Goal: Navigation & Orientation: Understand site structure

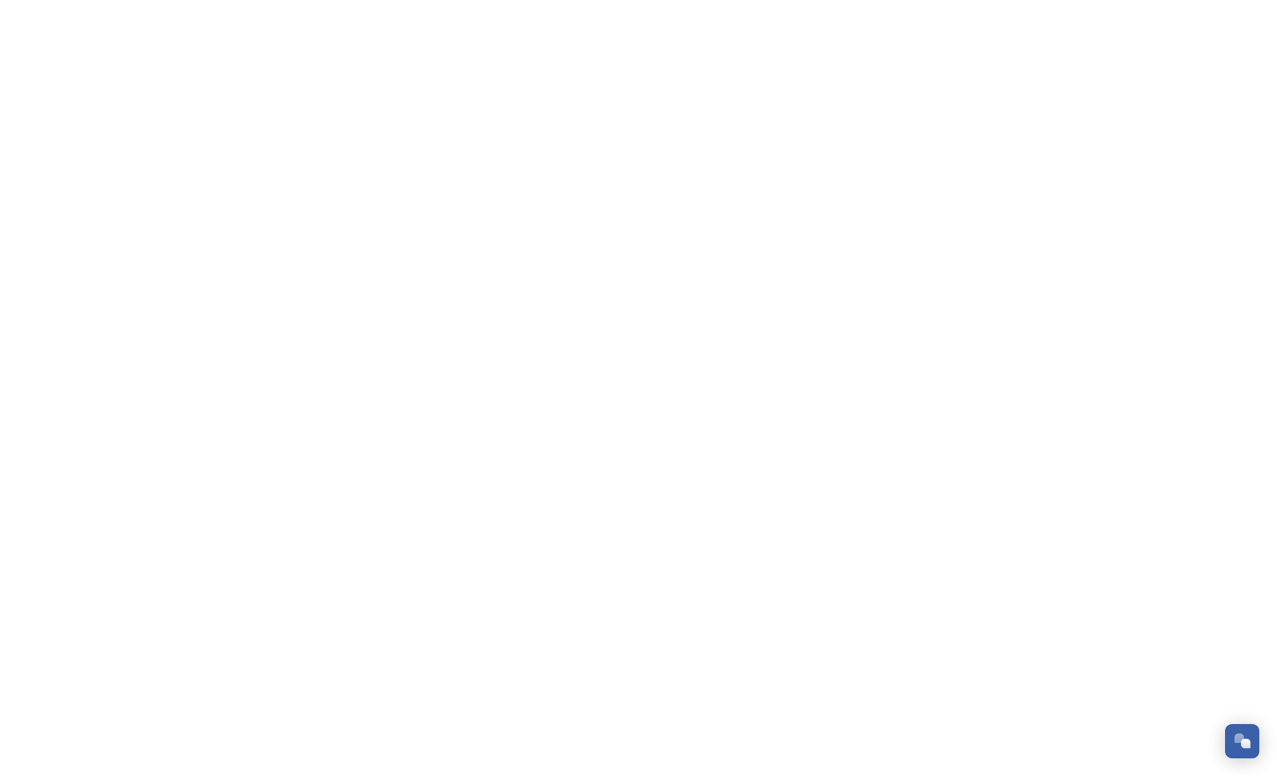
scroll to position [2010, 0]
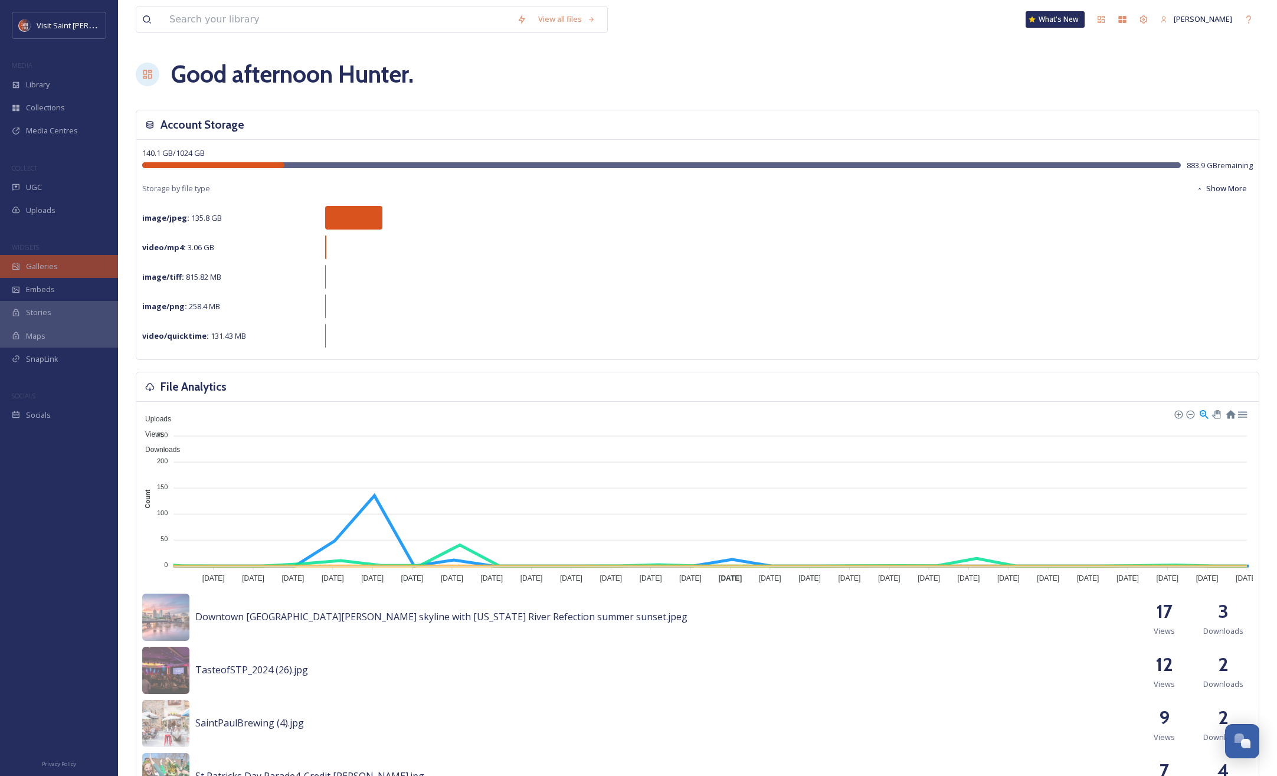
click at [52, 274] on div "Galleries" at bounding box center [59, 266] width 118 height 23
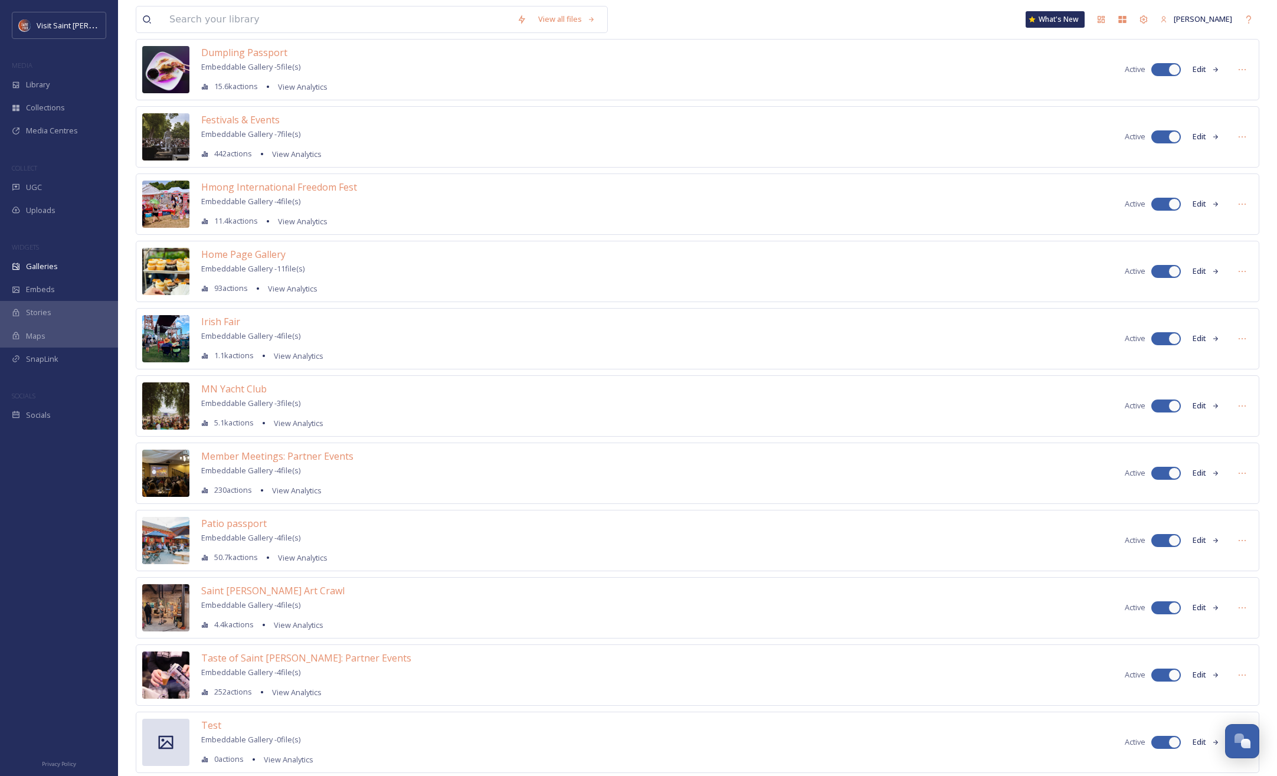
scroll to position [440, 0]
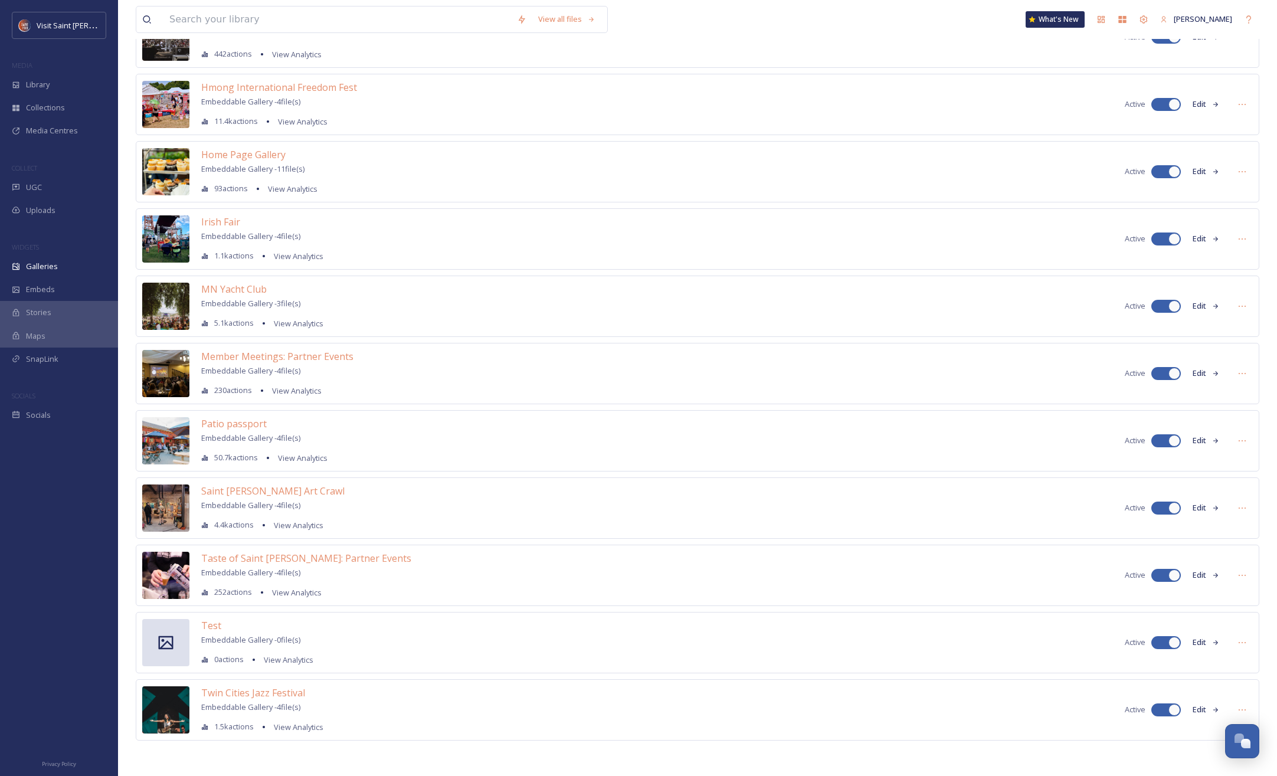
click at [229, 457] on span "50.7k actions" at bounding box center [236, 457] width 44 height 11
click at [231, 429] on span "Patio passport" at bounding box center [233, 423] width 65 height 13
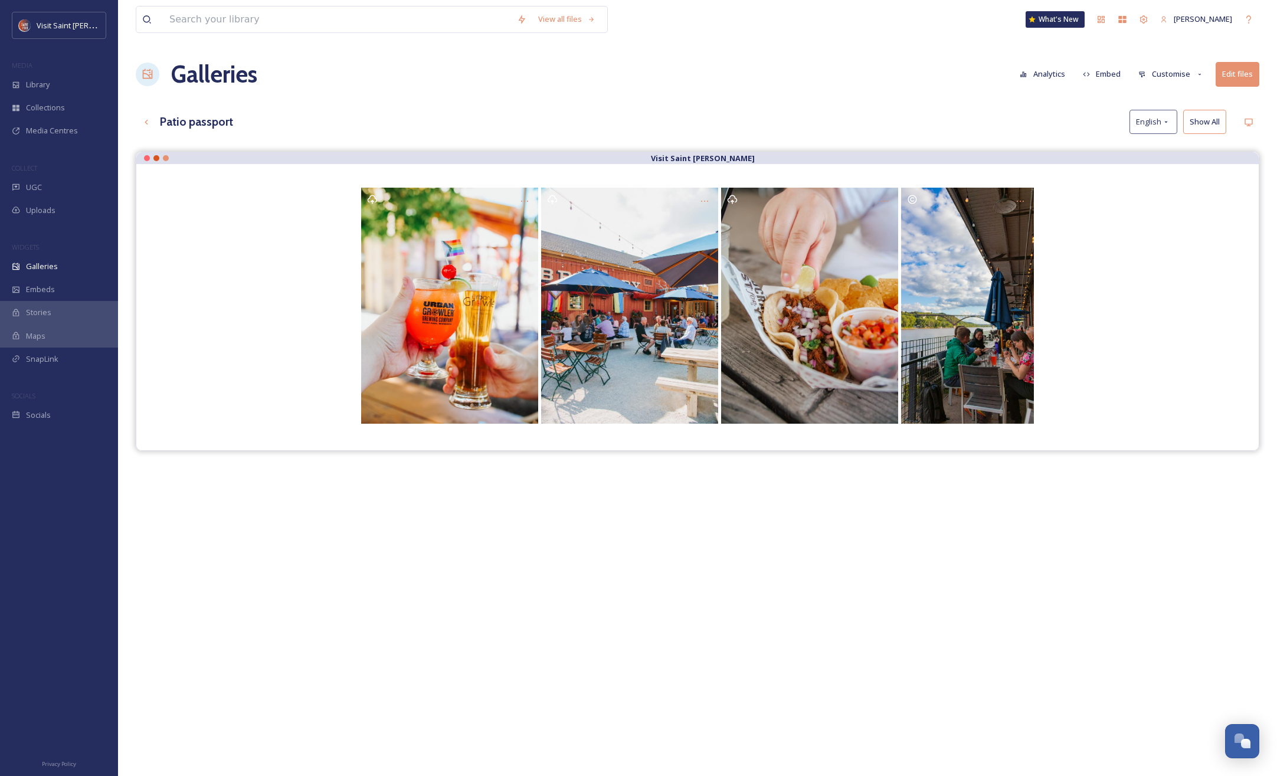
click at [1038, 75] on button "Analytics" at bounding box center [1042, 74] width 57 height 23
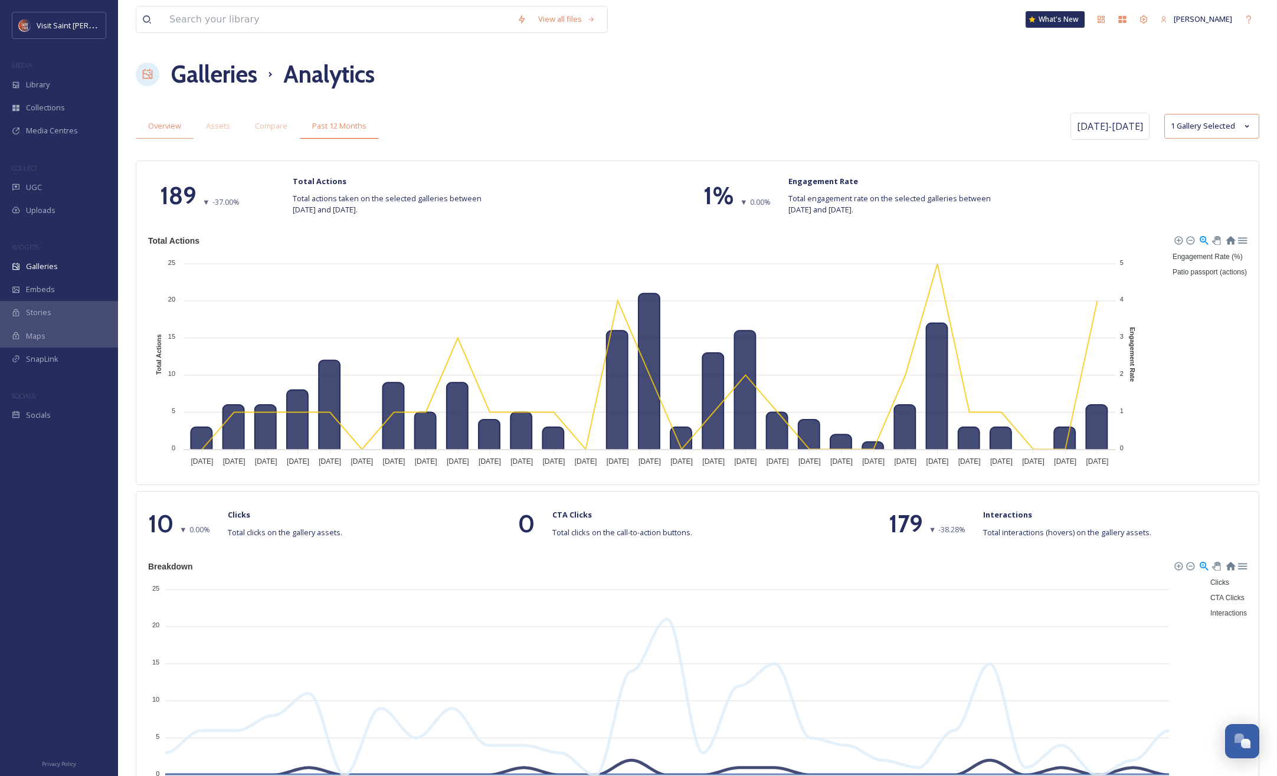
click at [335, 125] on span "Past 12 Months" at bounding box center [339, 125] width 54 height 11
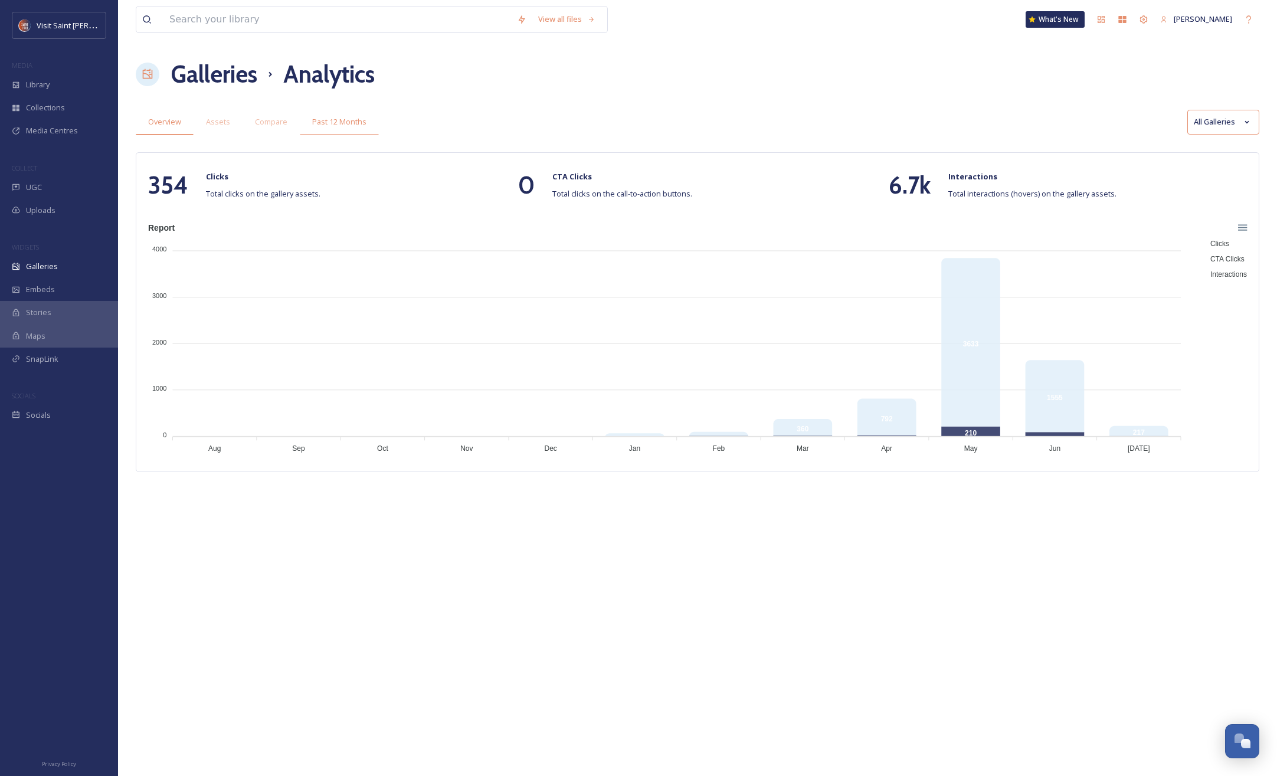
click at [156, 117] on span "Overview" at bounding box center [164, 121] width 33 height 11
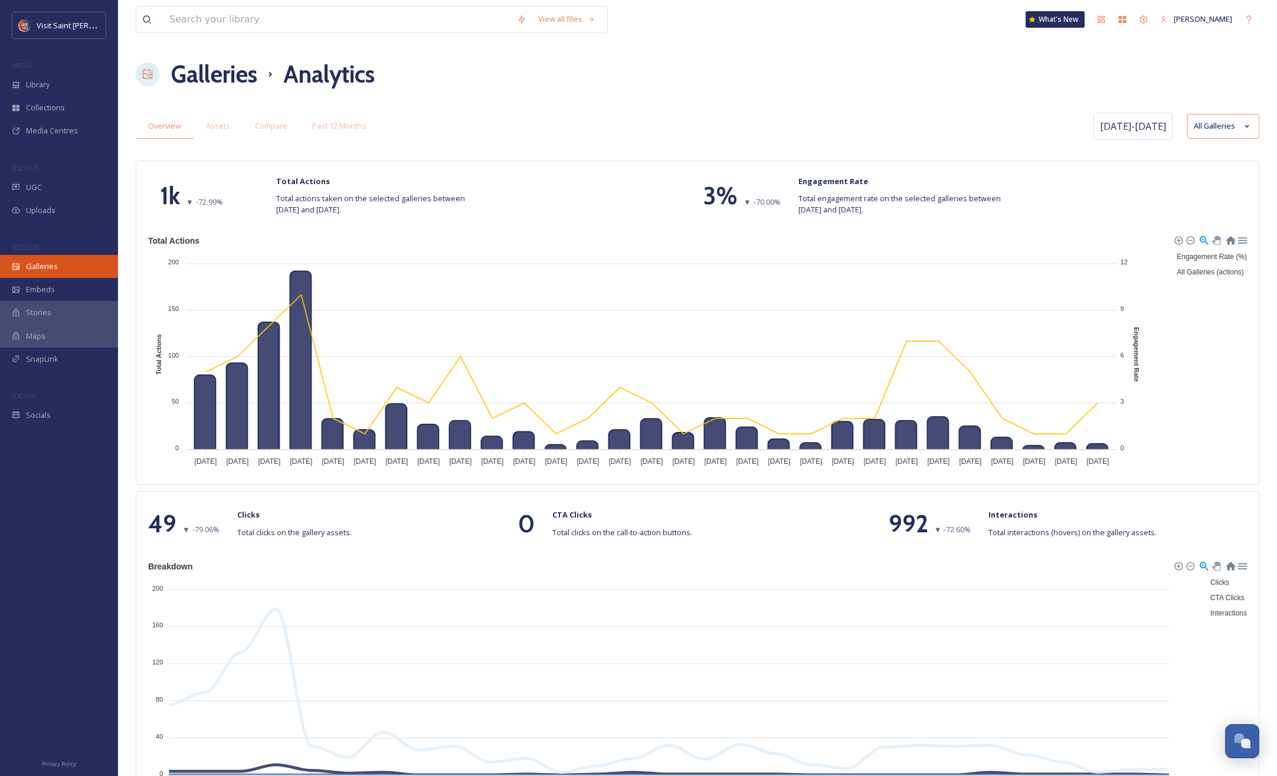
click at [52, 271] on span "Galleries" at bounding box center [42, 266] width 32 height 11
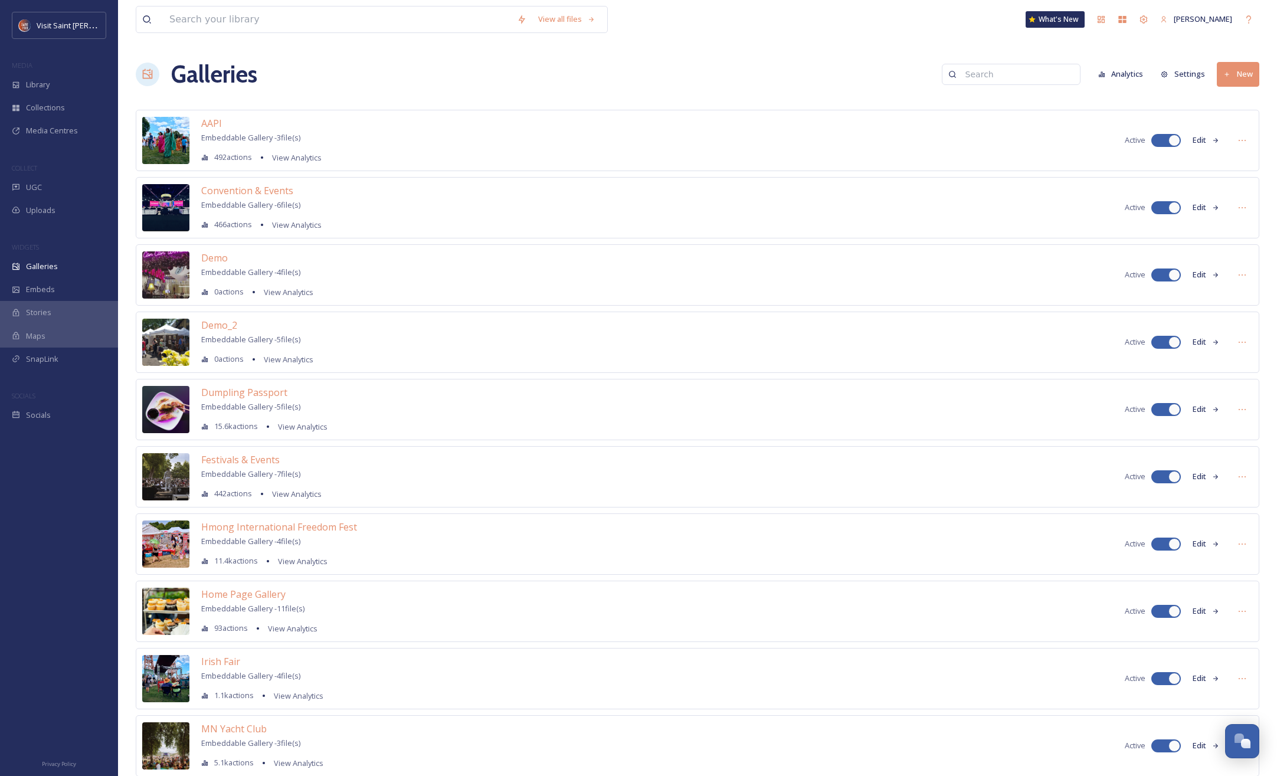
click at [344, 87] on div "Galleries Analytics Settings New" at bounding box center [697, 74] width 1123 height 35
click at [60, 267] on div "Galleries" at bounding box center [59, 266] width 118 height 23
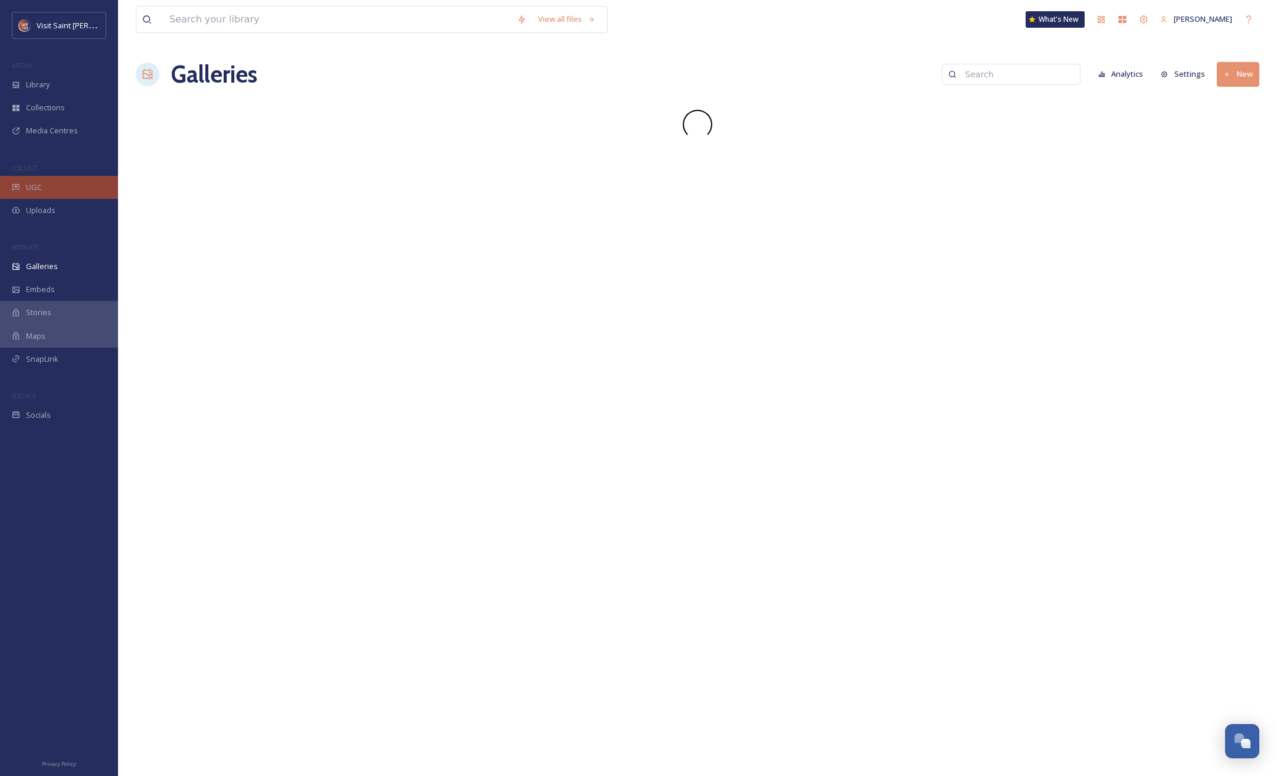
click at [51, 191] on div "UGC" at bounding box center [59, 187] width 118 height 23
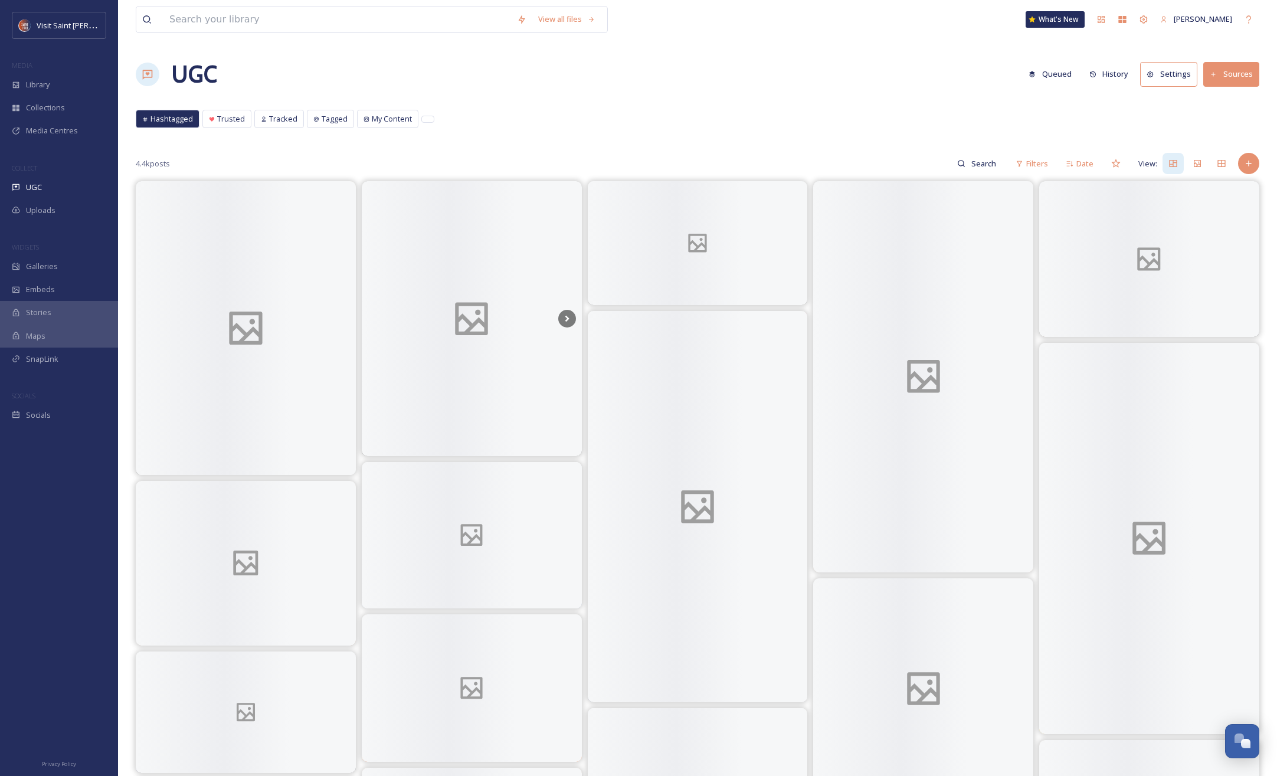
click at [51, 199] on div "Uploads" at bounding box center [59, 210] width 118 height 23
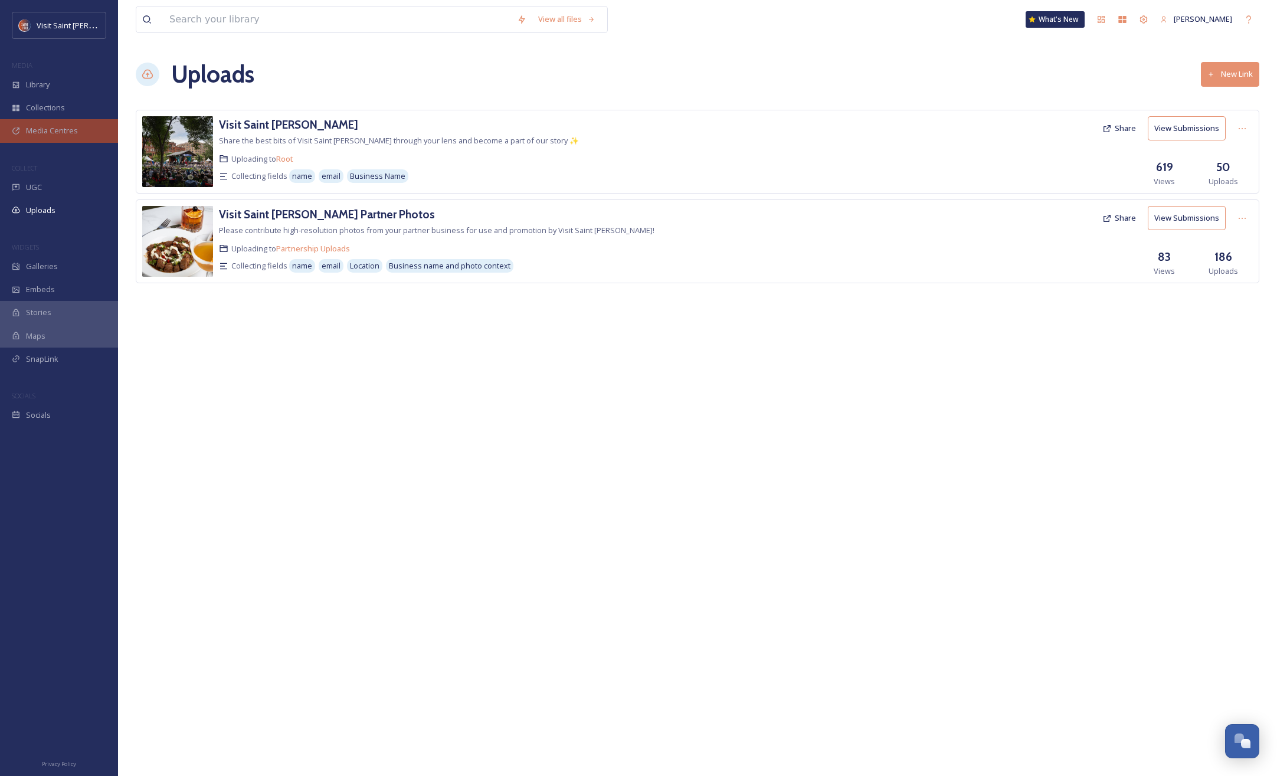
click at [63, 132] on span "Media Centres" at bounding box center [52, 130] width 52 height 11
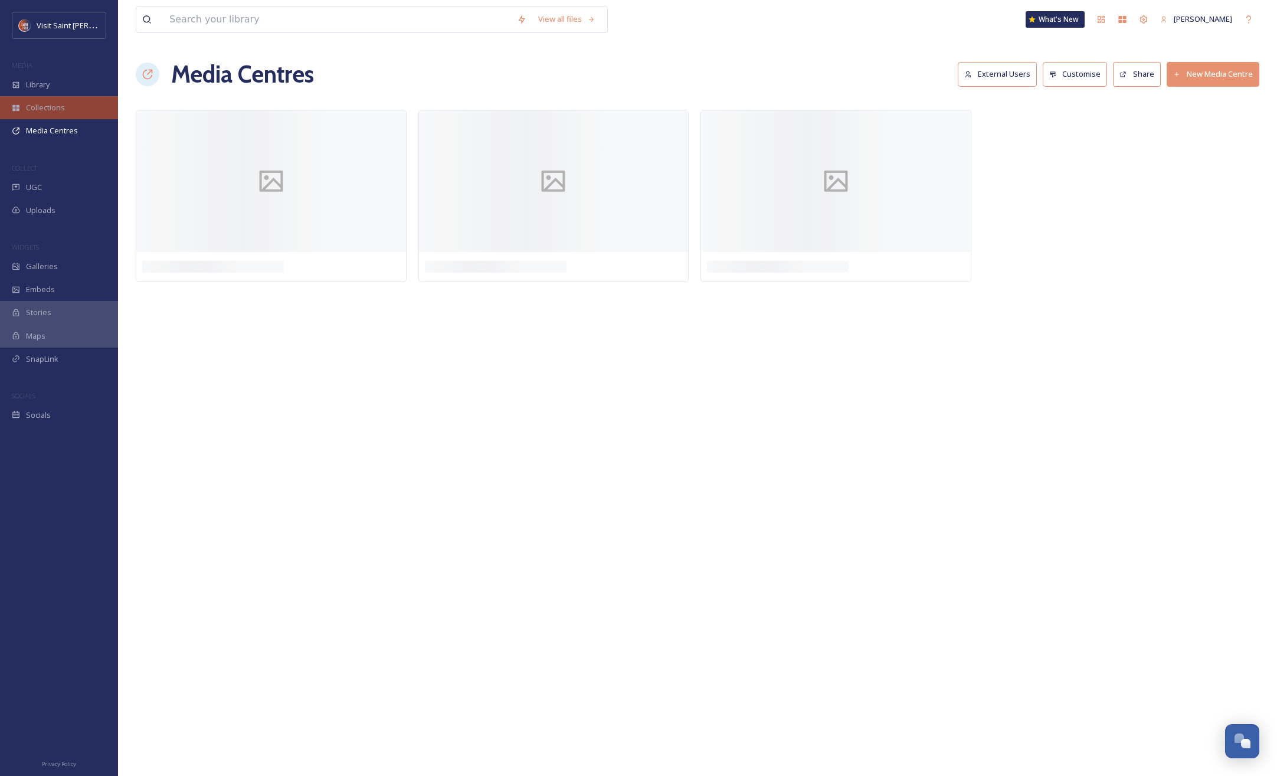
click at [59, 105] on span "Collections" at bounding box center [45, 107] width 39 height 11
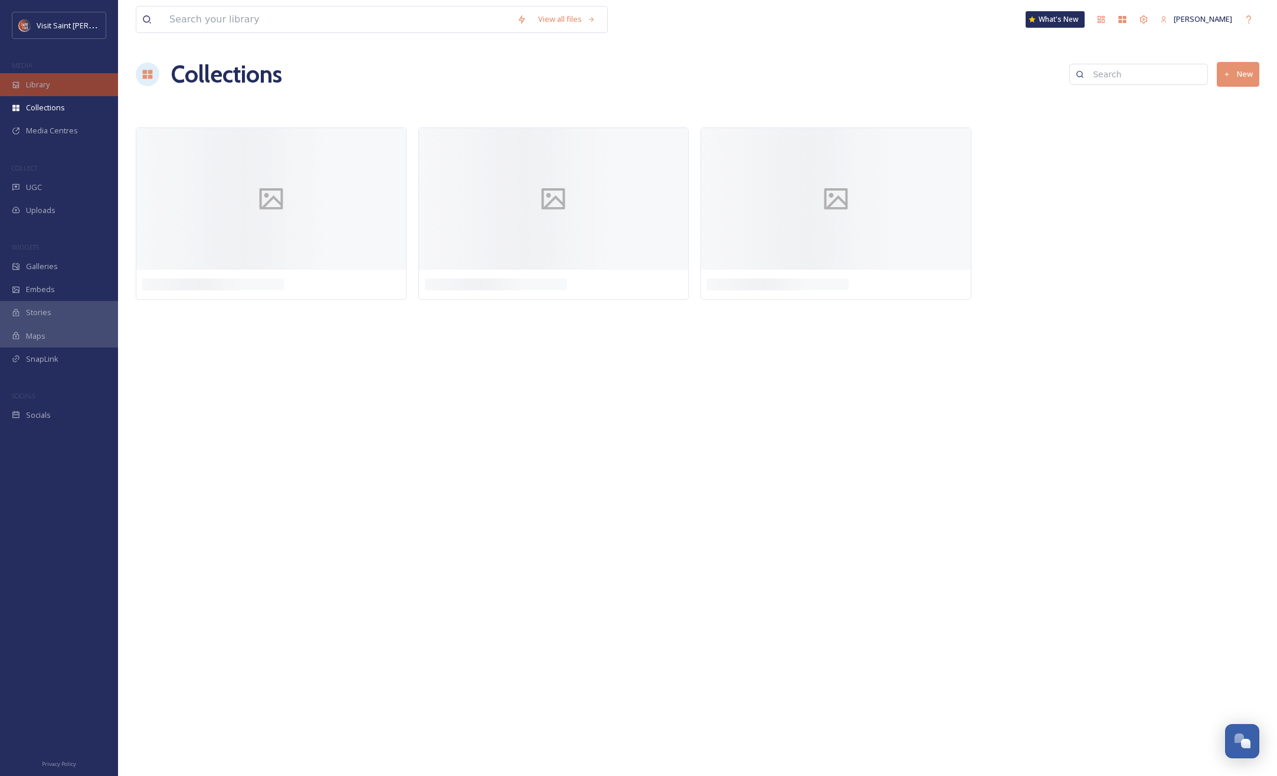
click at [60, 84] on div "Library" at bounding box center [59, 84] width 118 height 23
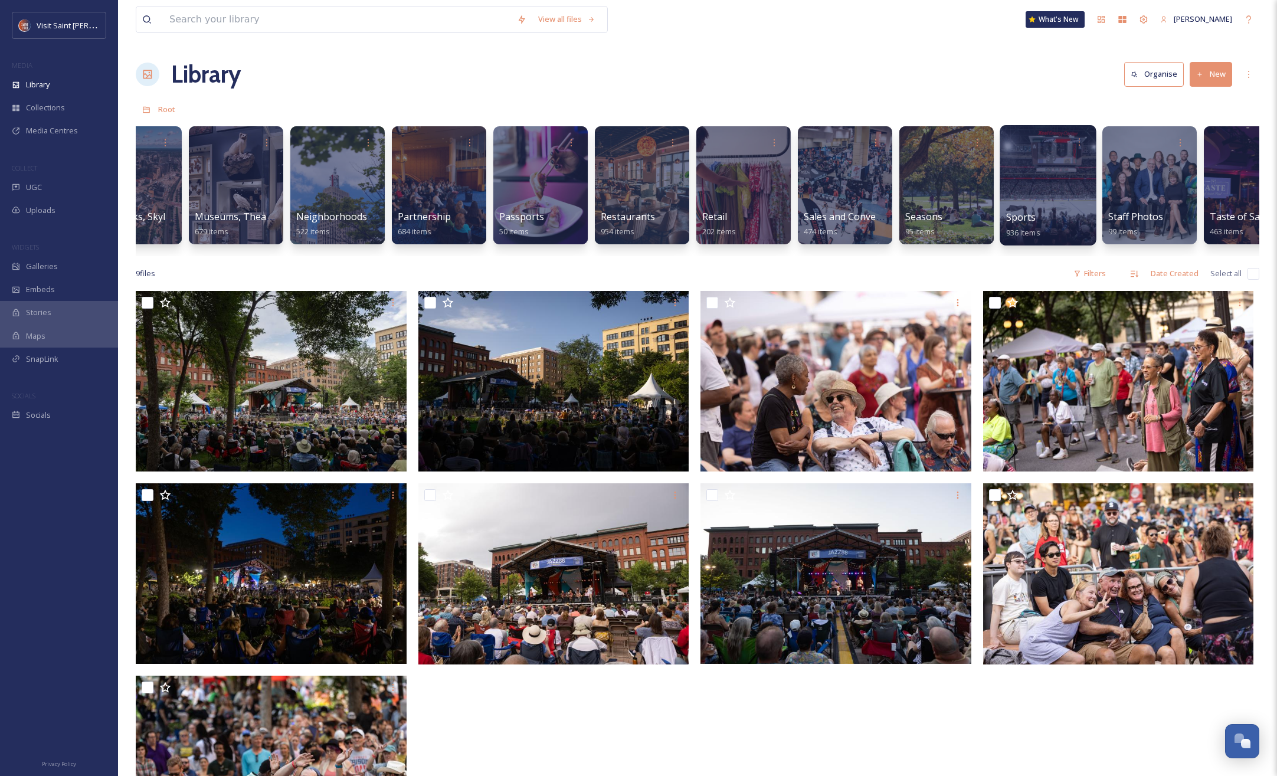
scroll to position [0, 1068]
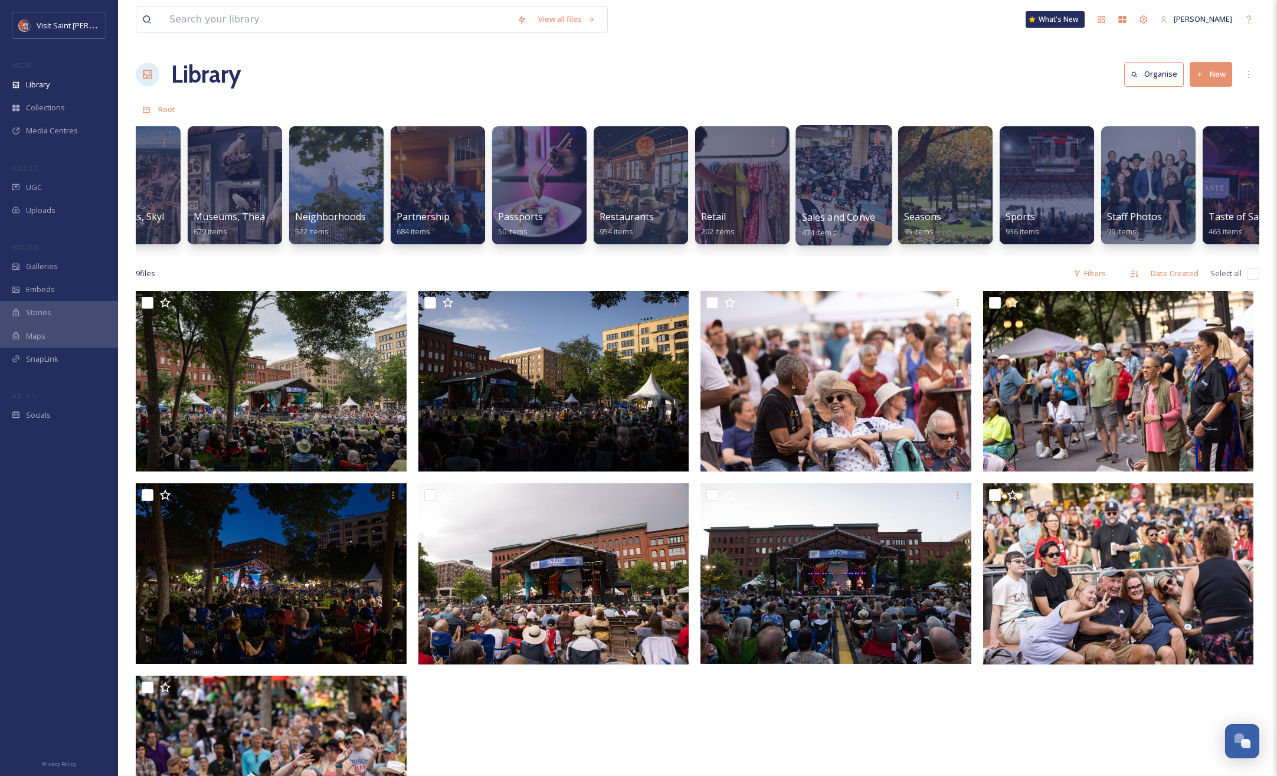
click at [840, 191] on div at bounding box center [843, 185] width 96 height 120
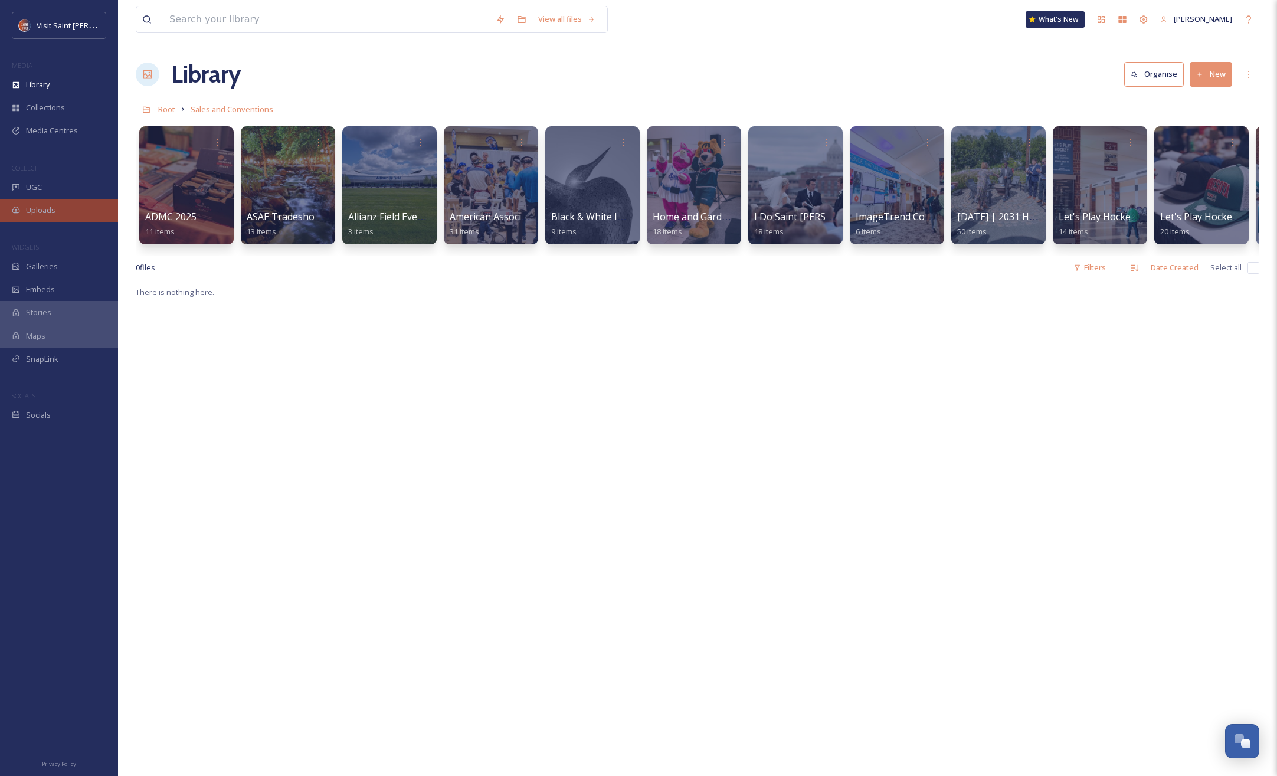
click at [38, 217] on div "Uploads" at bounding box center [59, 210] width 118 height 23
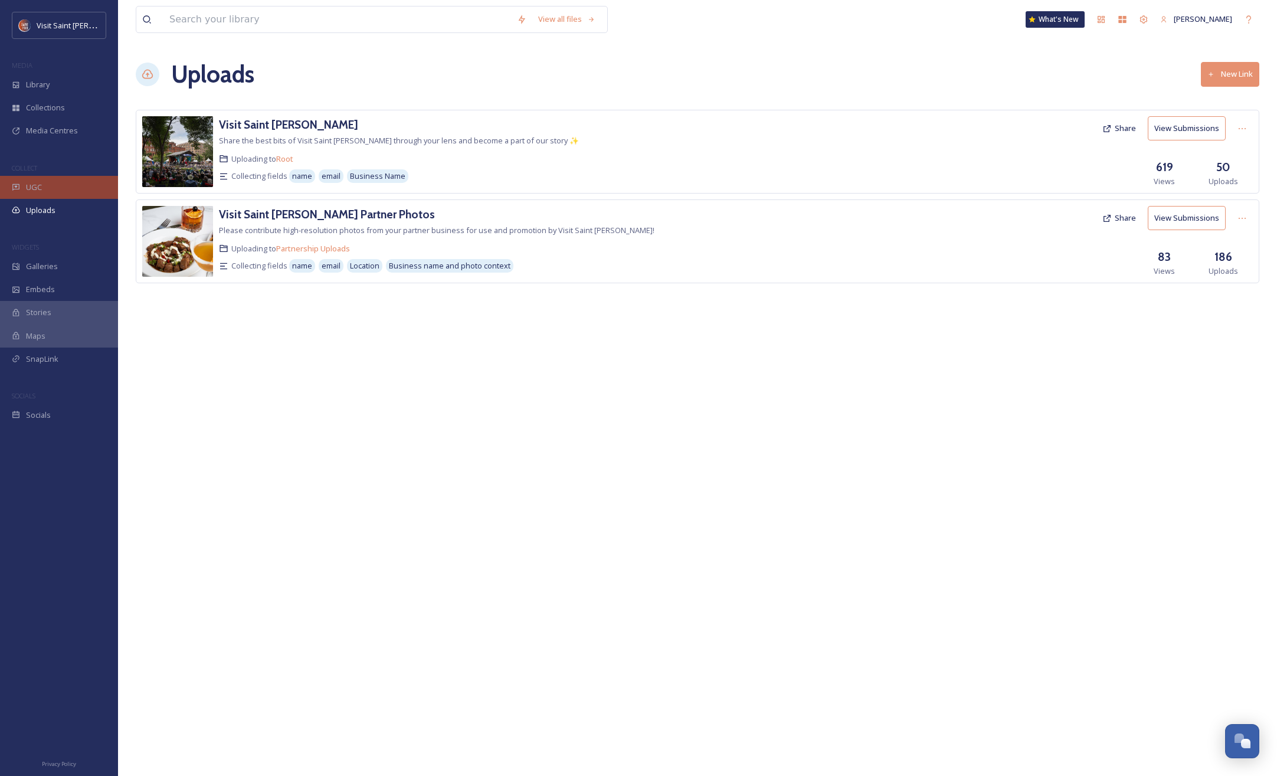
click at [42, 183] on div "UGC" at bounding box center [59, 187] width 118 height 23
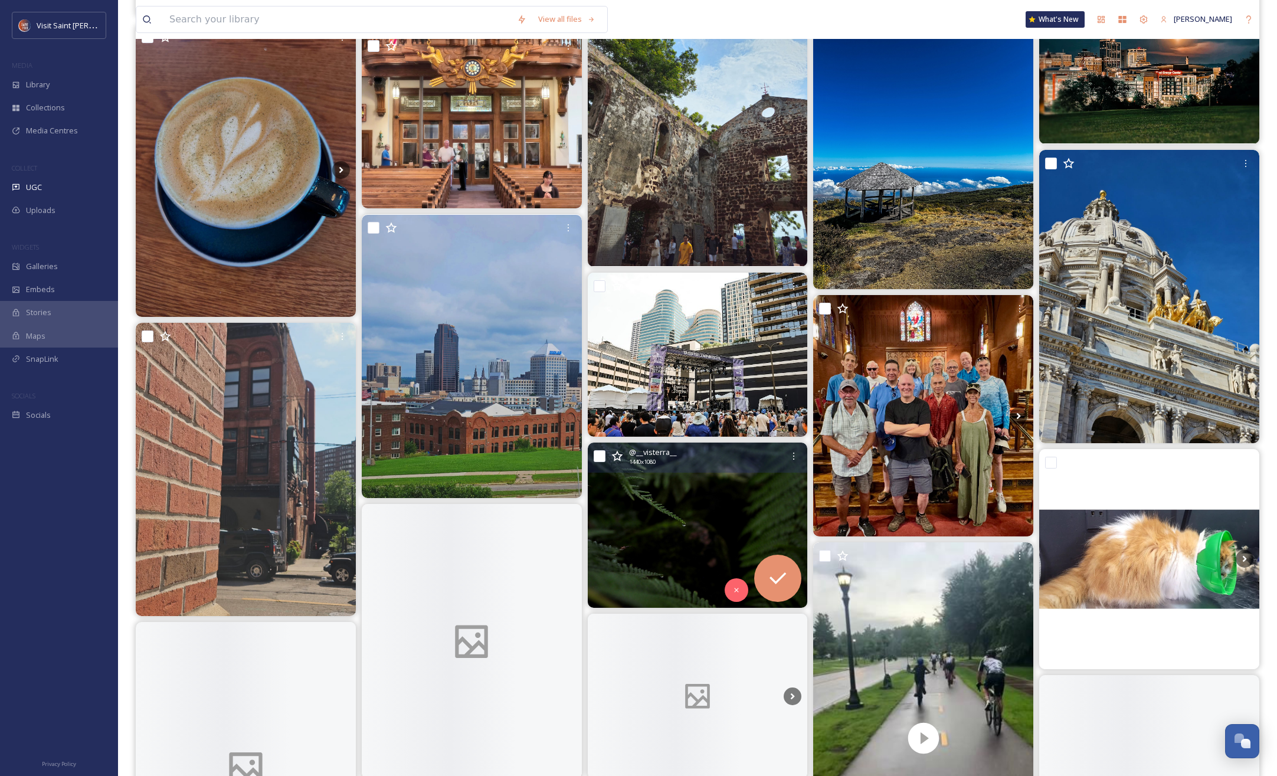
scroll to position [1058, 0]
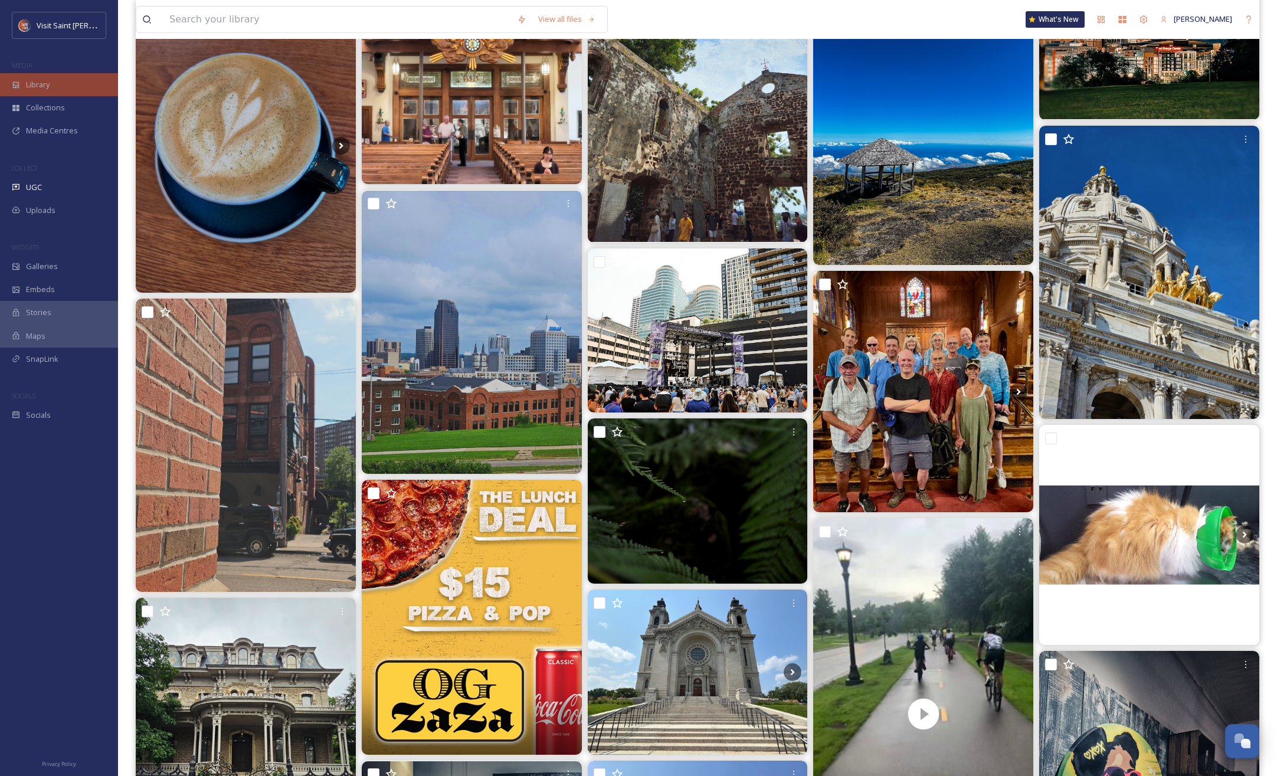
click at [37, 91] on div "Library" at bounding box center [59, 84] width 118 height 23
